Goal: Check status

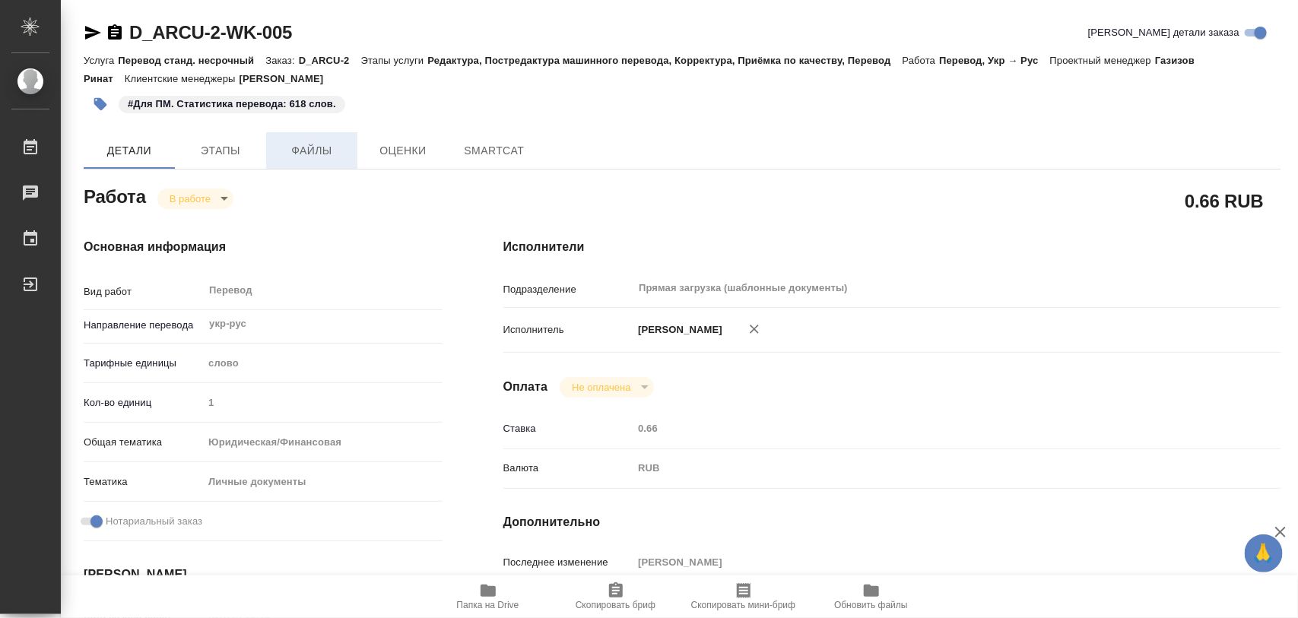
type textarea "x"
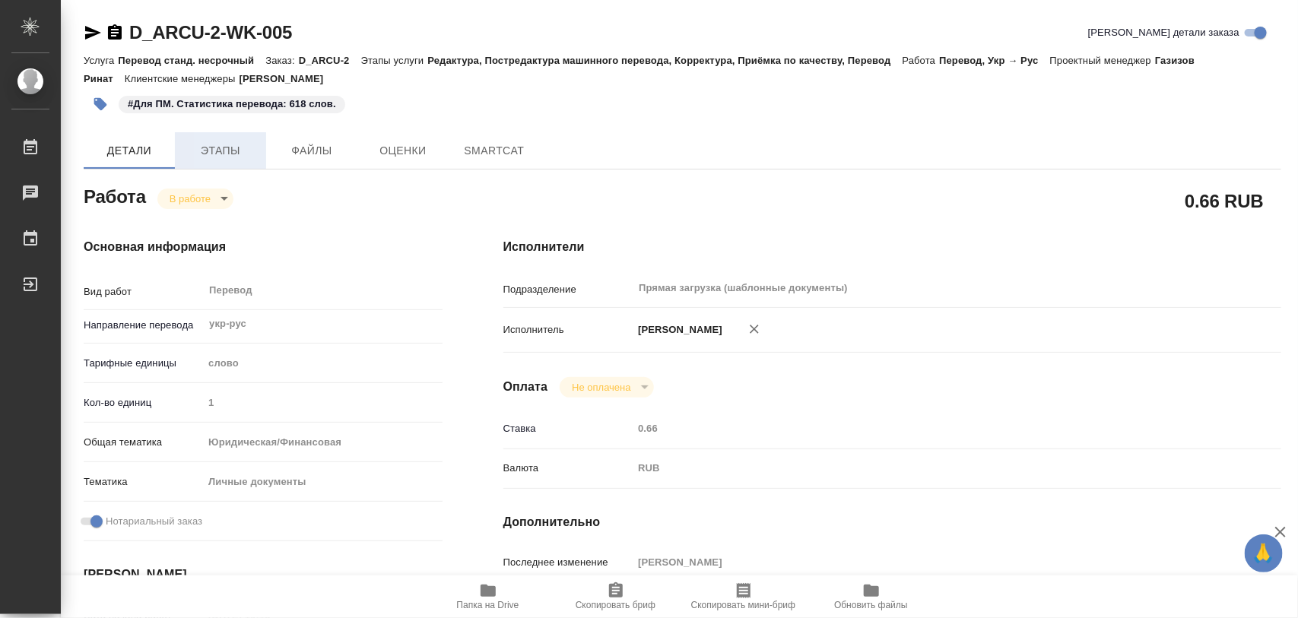
type textarea "x"
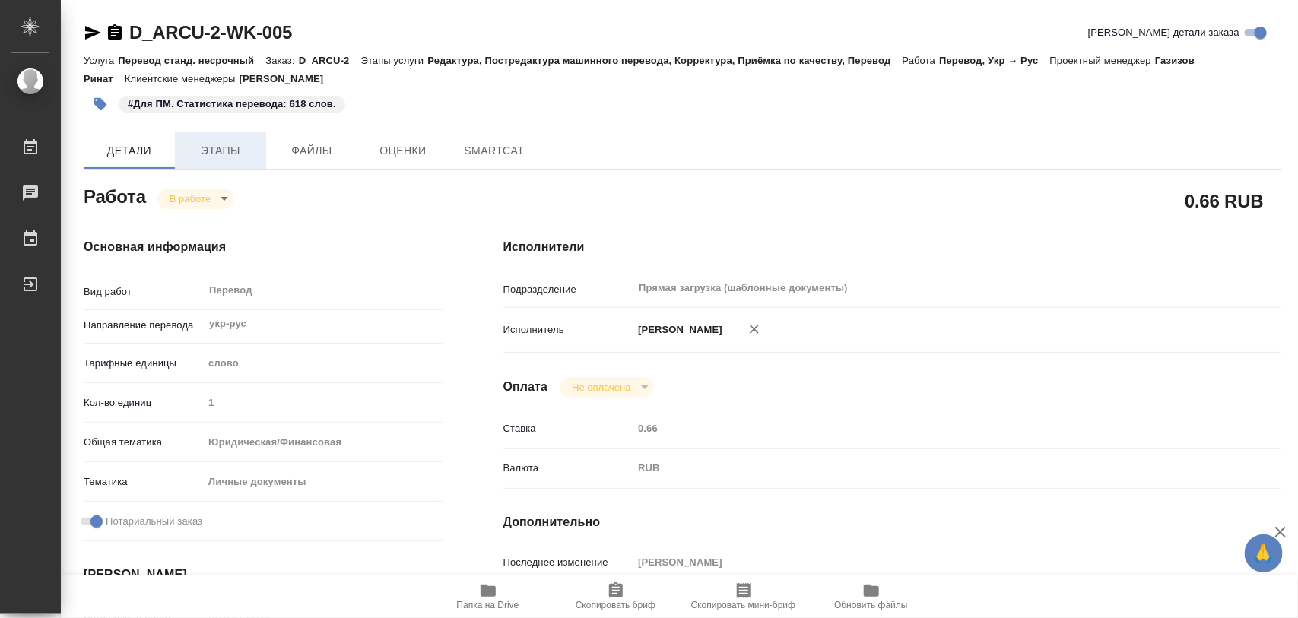
type textarea "x"
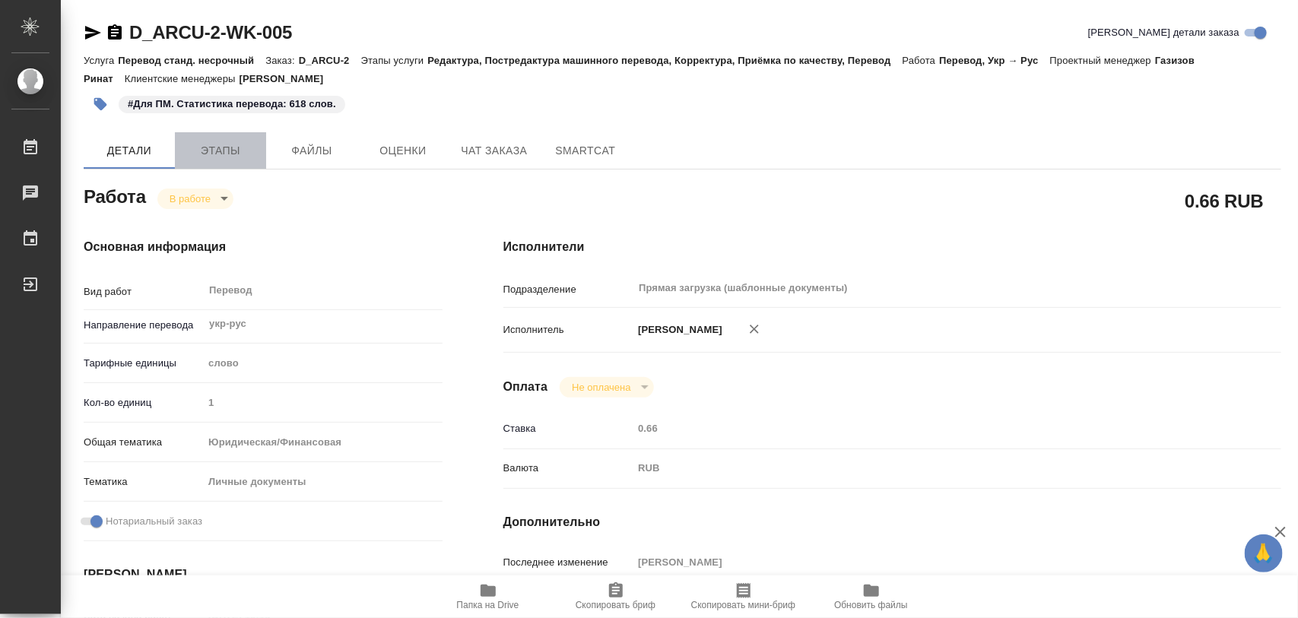
click at [203, 152] on span "Этапы" at bounding box center [220, 150] width 73 height 19
type textarea "x"
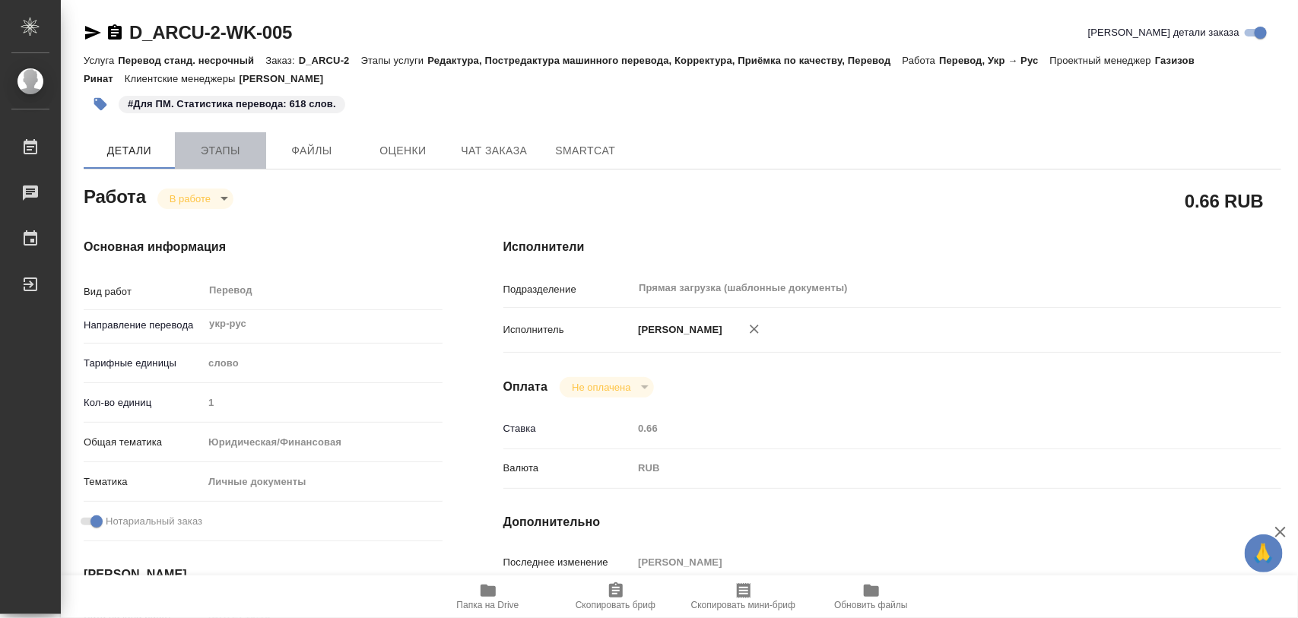
type textarea "x"
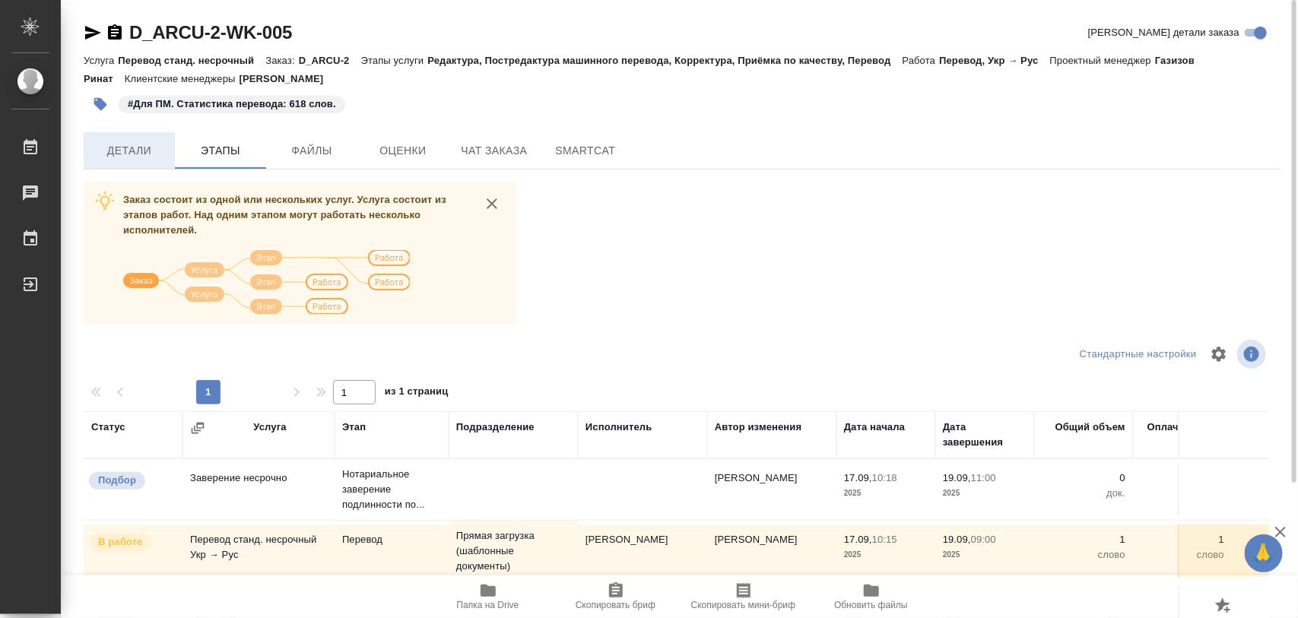
click at [143, 156] on span "Детали" at bounding box center [129, 150] width 73 height 19
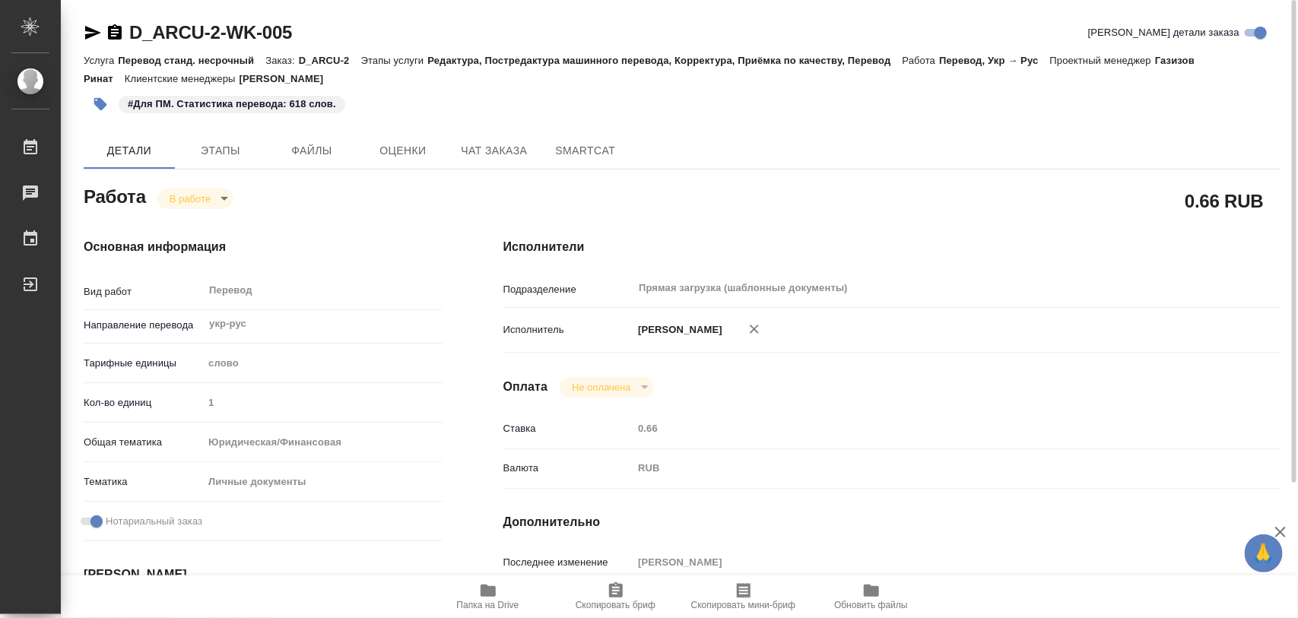
type textarea "x"
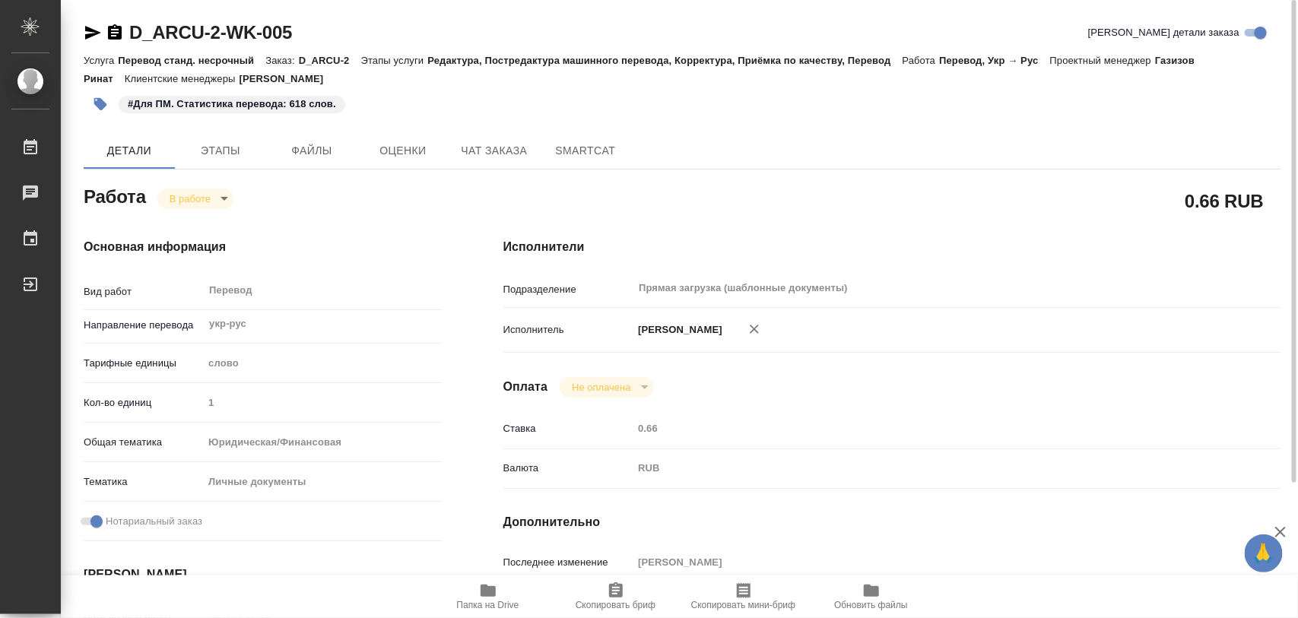
type textarea "x"
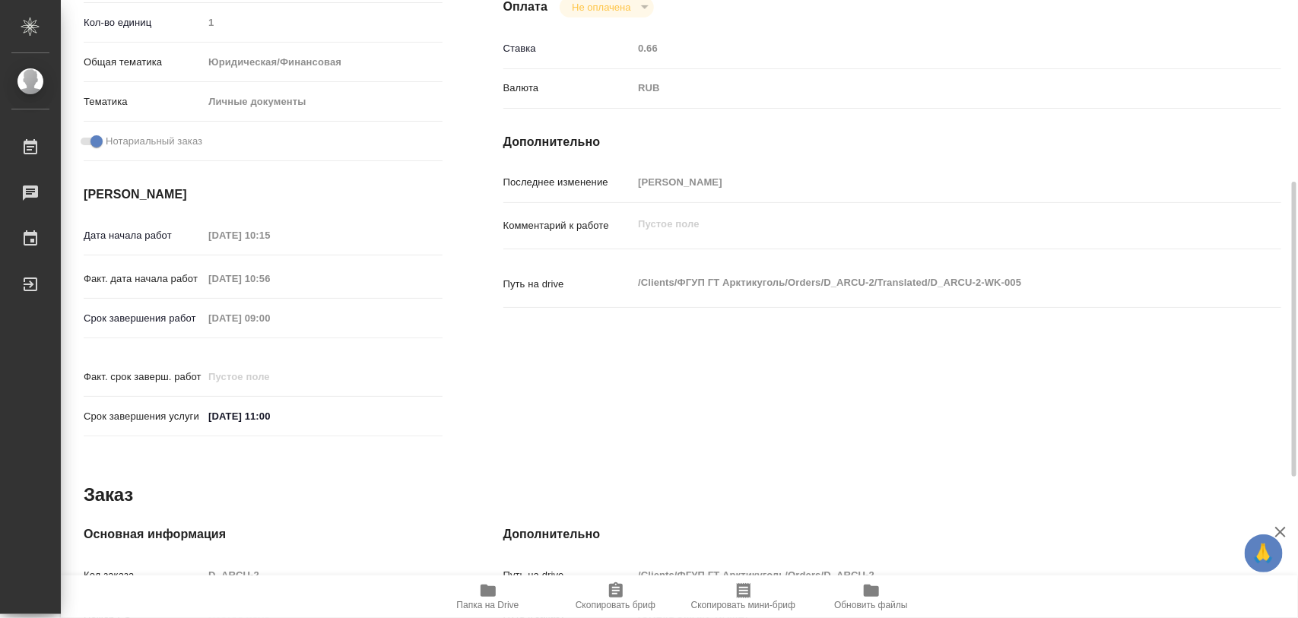
type textarea "x"
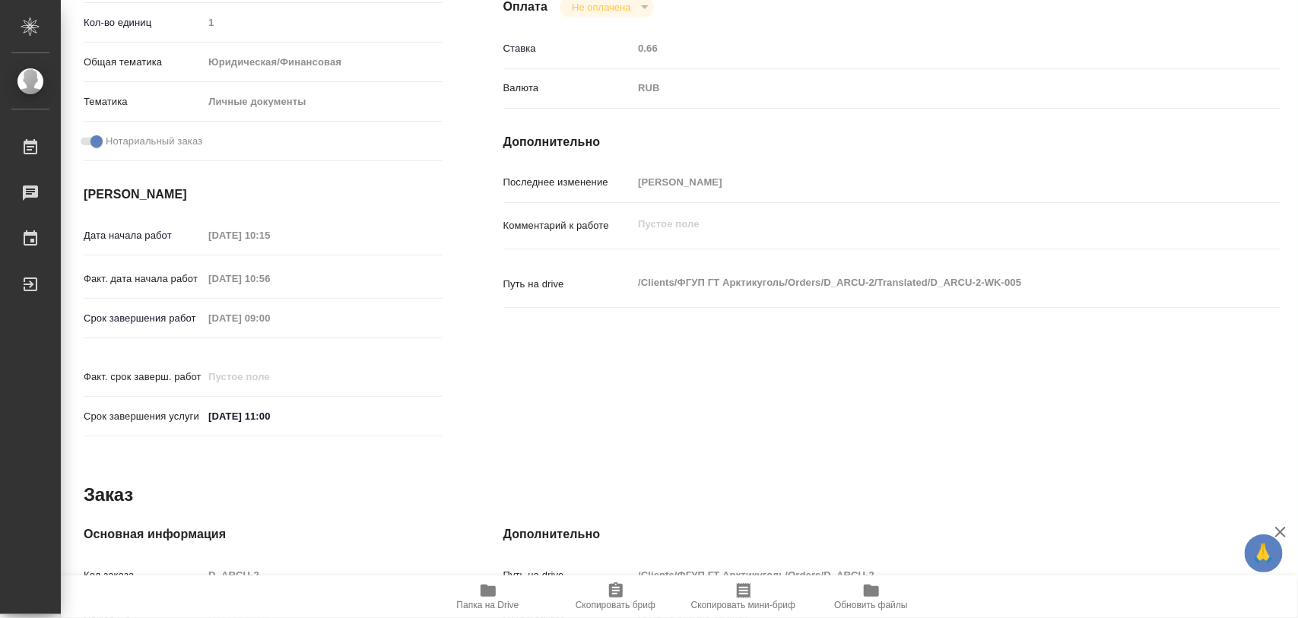
scroll to position [678, 0]
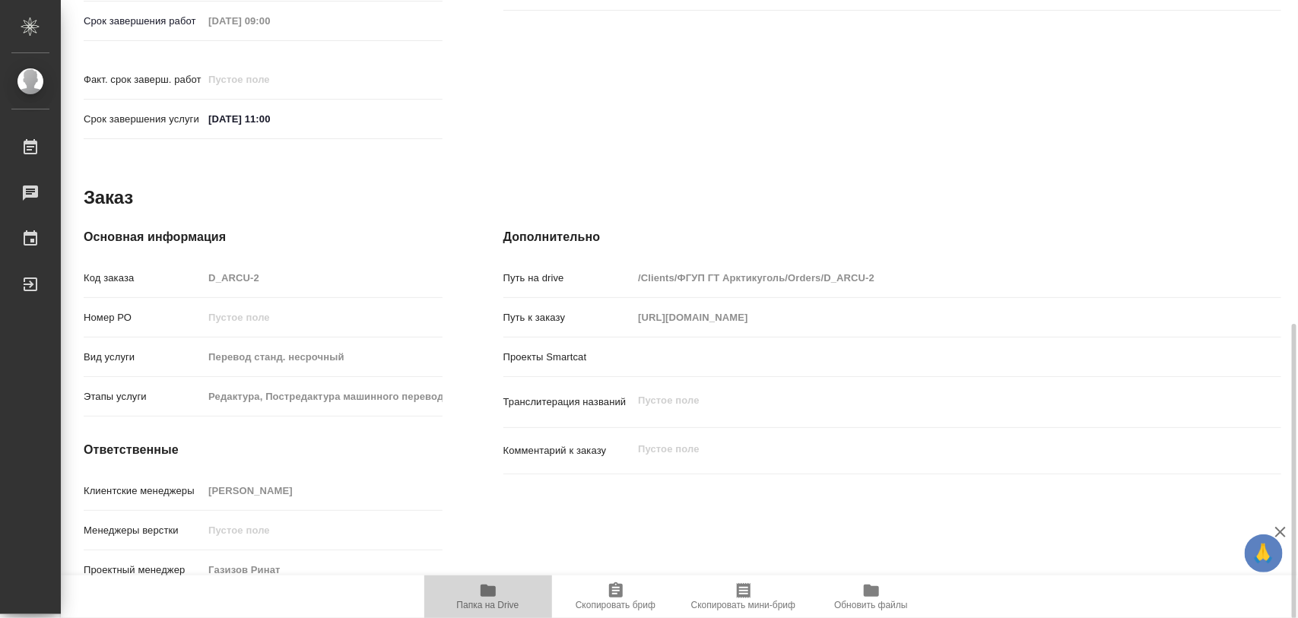
click at [494, 592] on icon "button" at bounding box center [488, 591] width 15 height 12
